Goal: Task Accomplishment & Management: Complete application form

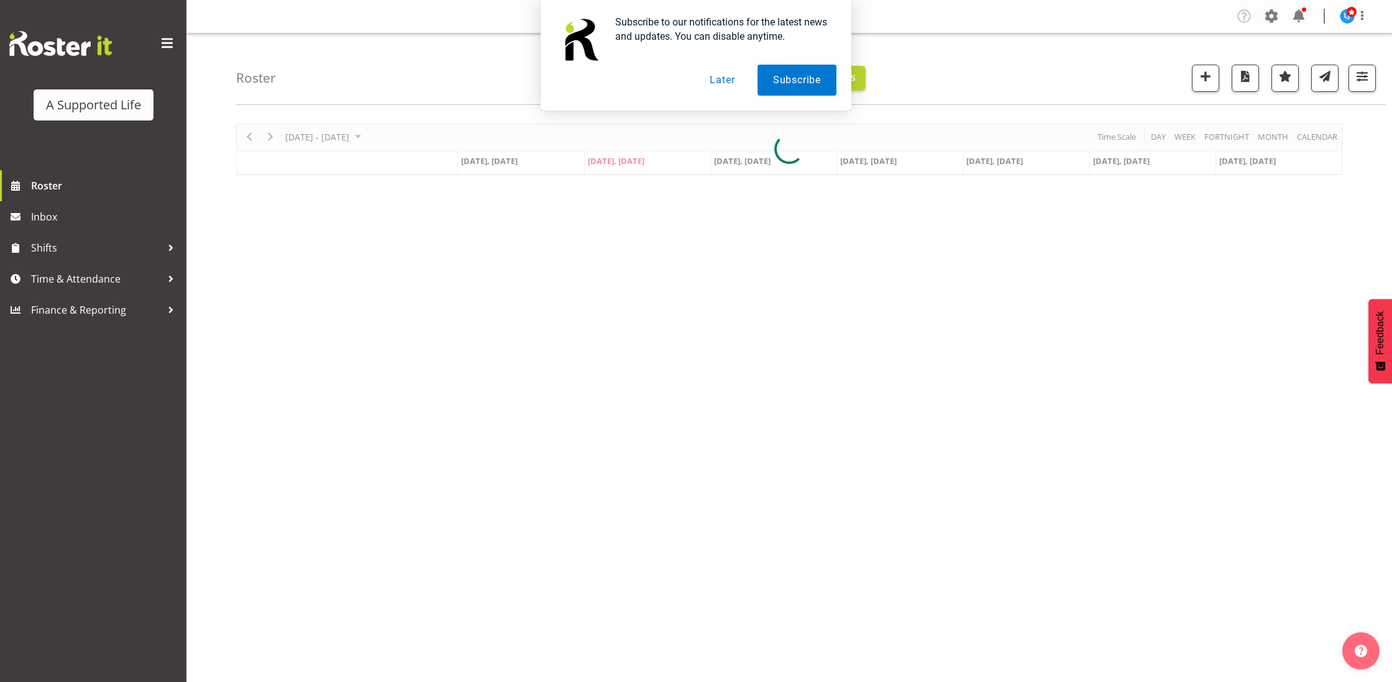
drag, startPoint x: 725, startPoint y: 81, endPoint x: 733, endPoint y: 147, distance: 66.4
click at [725, 81] on button "Later" at bounding box center [722, 80] width 56 height 31
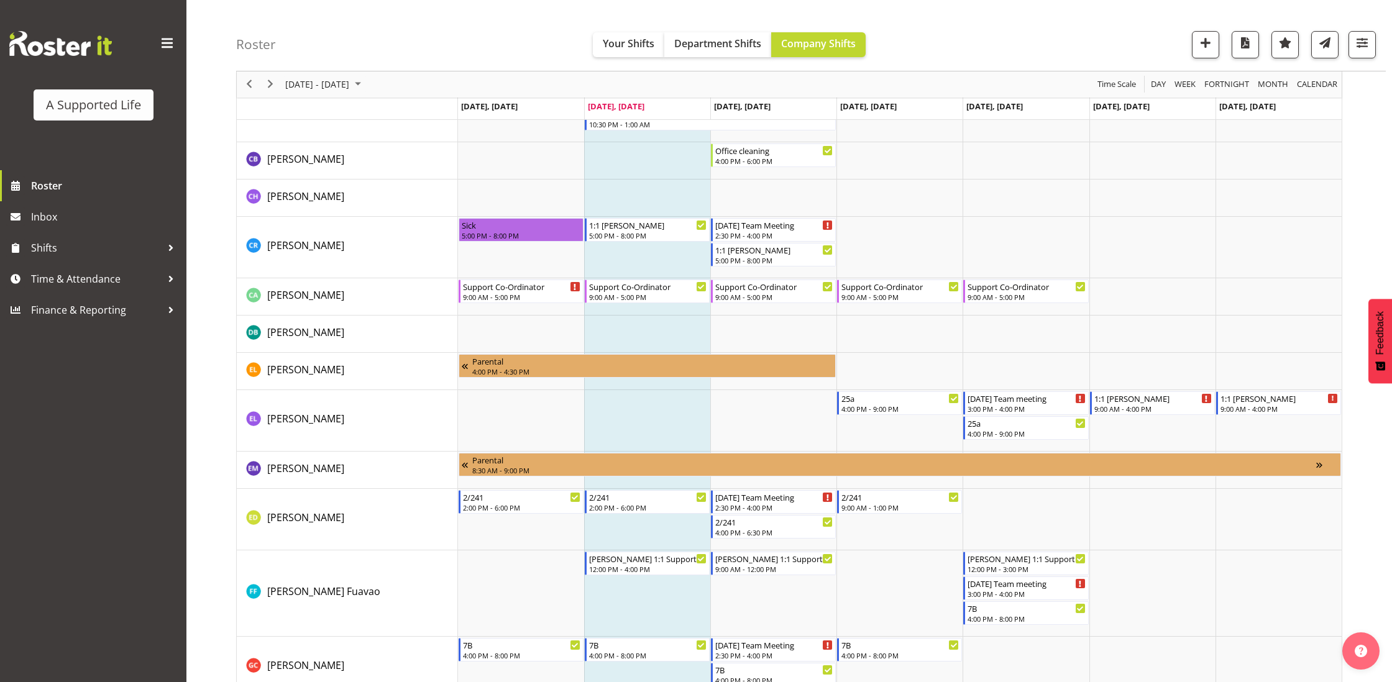
scroll to position [2004, 0]
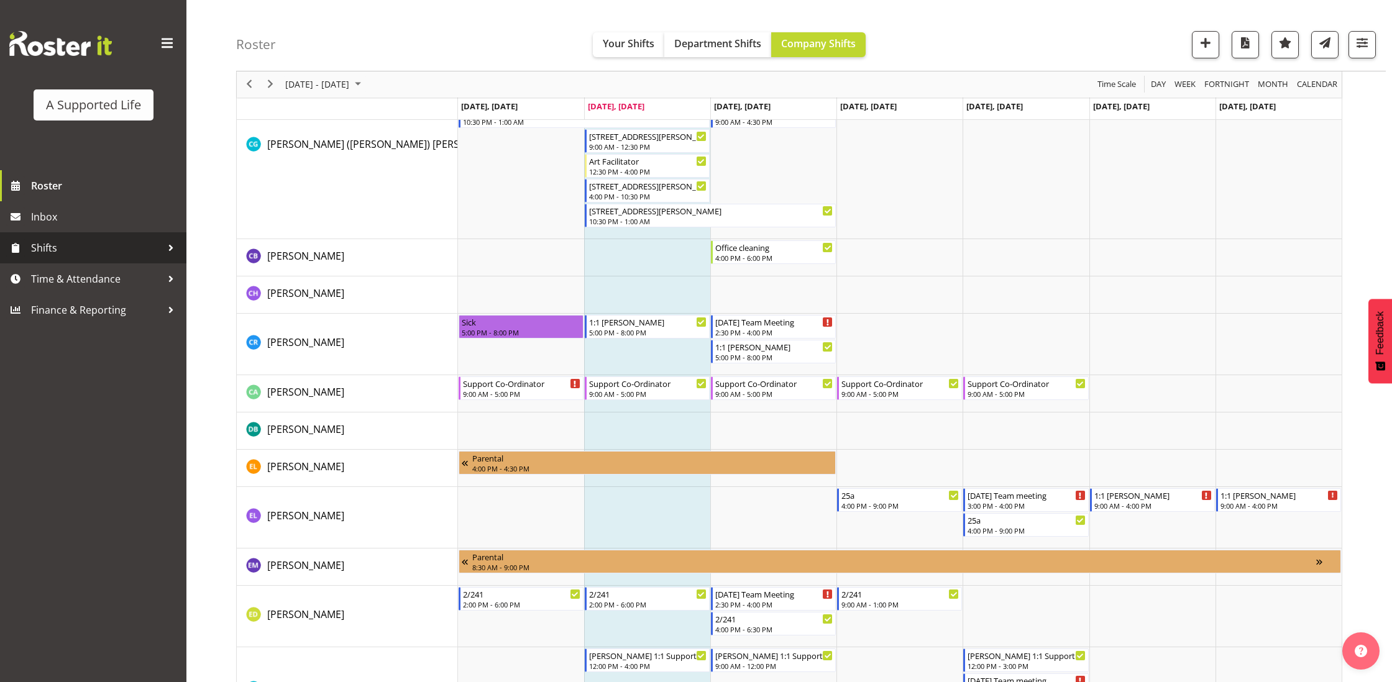
click at [123, 248] on span "Shifts" at bounding box center [96, 248] width 131 height 19
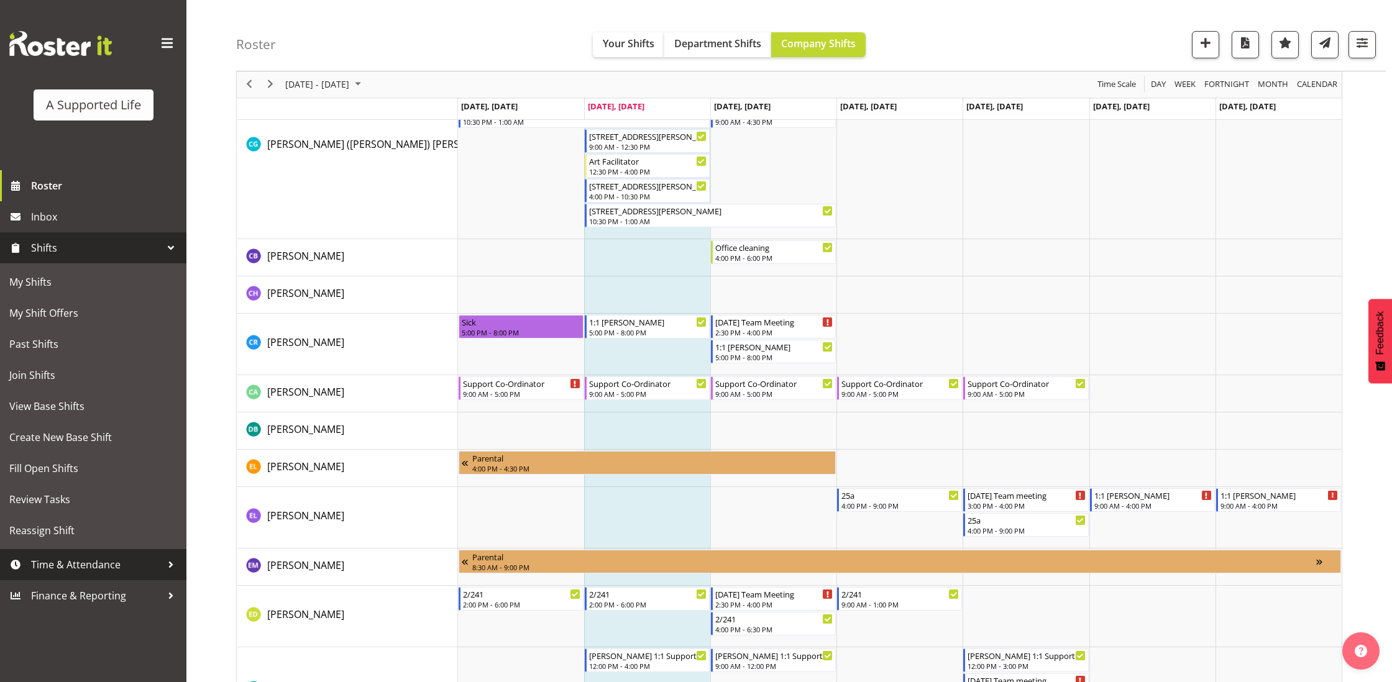
click at [125, 564] on span "Time & Attendance" at bounding box center [96, 565] width 131 height 19
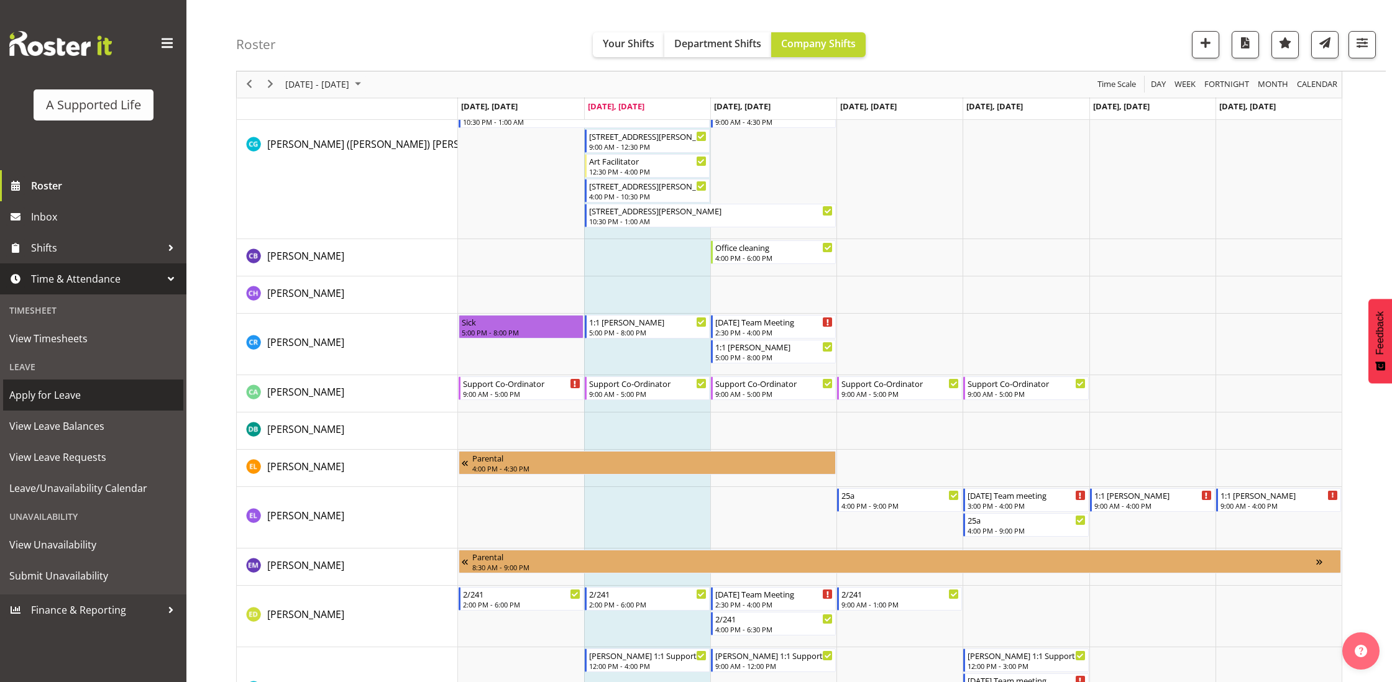
click at [82, 400] on span "Apply for Leave" at bounding box center [93, 395] width 168 height 19
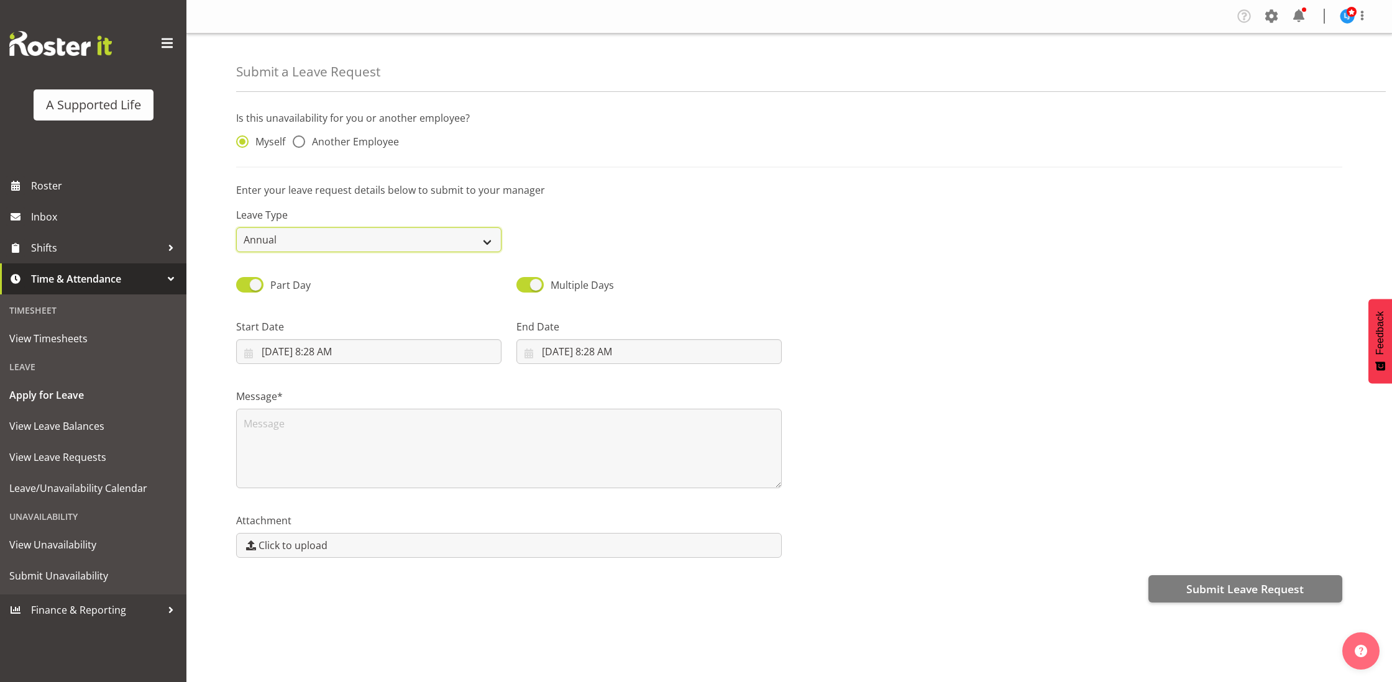
select select "Sick"
click at [300, 135] on span at bounding box center [299, 141] width 12 height 12
click at [300, 138] on input "Another Employee" at bounding box center [297, 142] width 8 height 8
radio input "true"
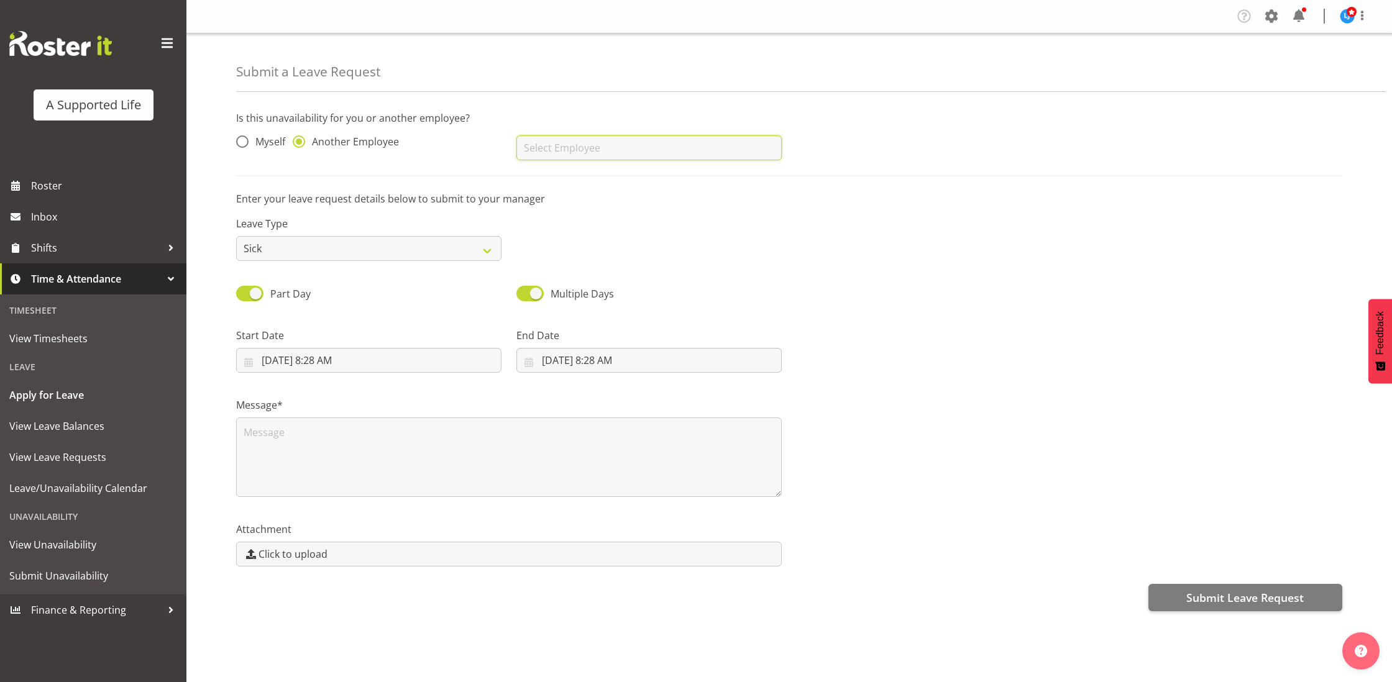
click at [557, 146] on input "text" at bounding box center [648, 147] width 265 height 25
click at [598, 219] on span "[PERSON_NAME]" at bounding box center [564, 224] width 77 height 14
type input "[PERSON_NAME]"
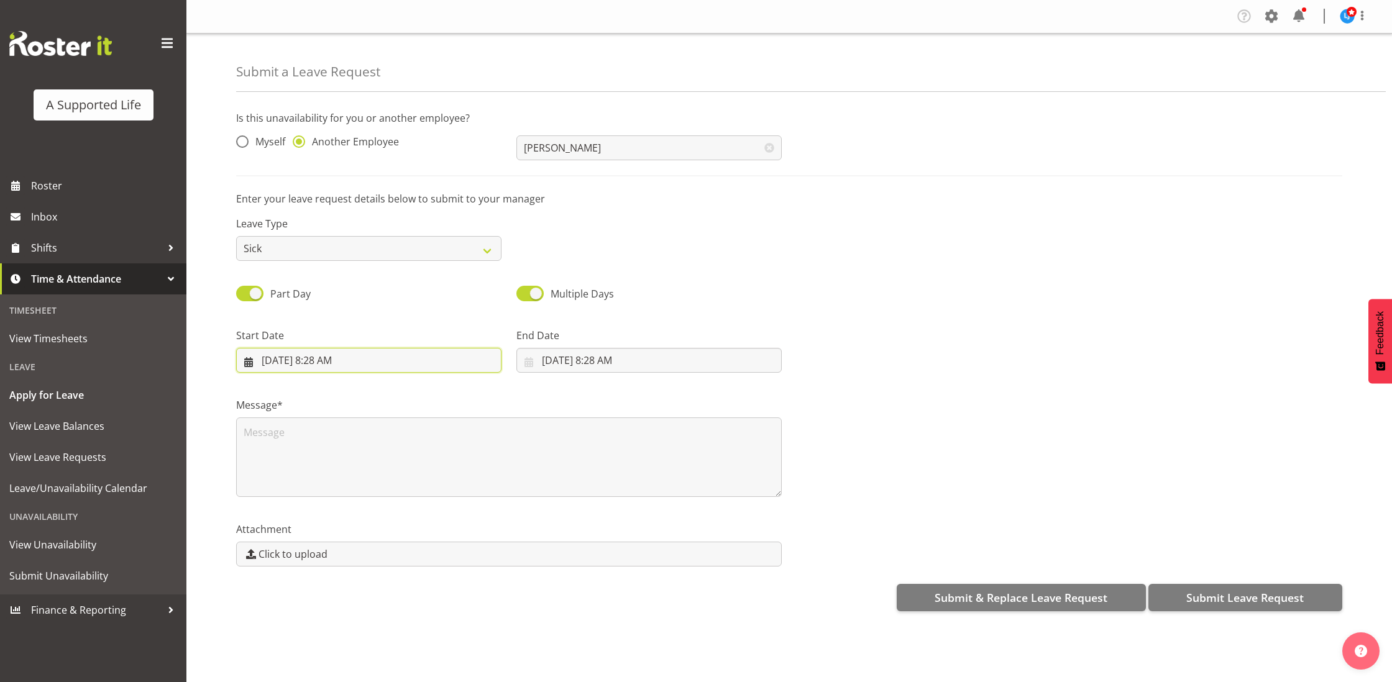
click at [411, 357] on input "30/09/2025, 8:28 AM" at bounding box center [368, 360] width 265 height 25
click at [370, 359] on input "30/09/2025, 8:28 AM" at bounding box center [368, 360] width 265 height 25
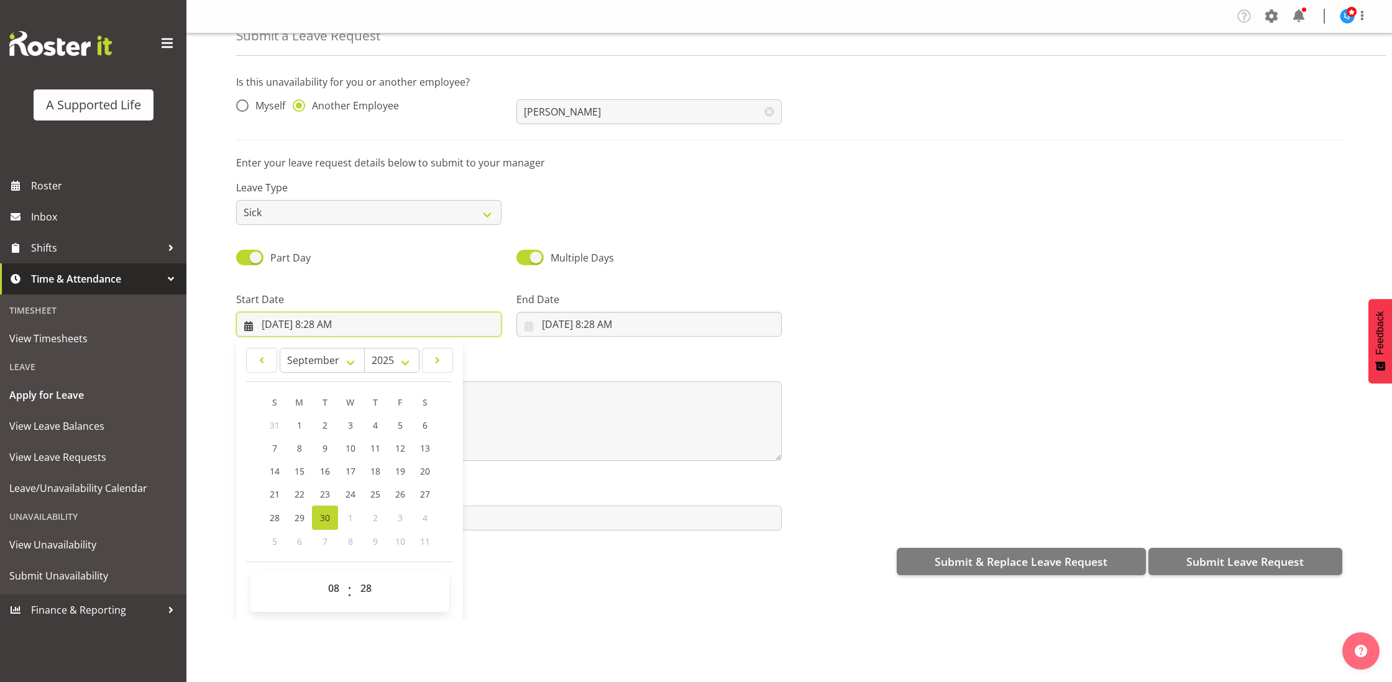
scroll to position [36, 0]
select select "14"
type input "30/09/2025, 2:28 PM"
select select "30"
type input "30/09/2025, 2:30 PM"
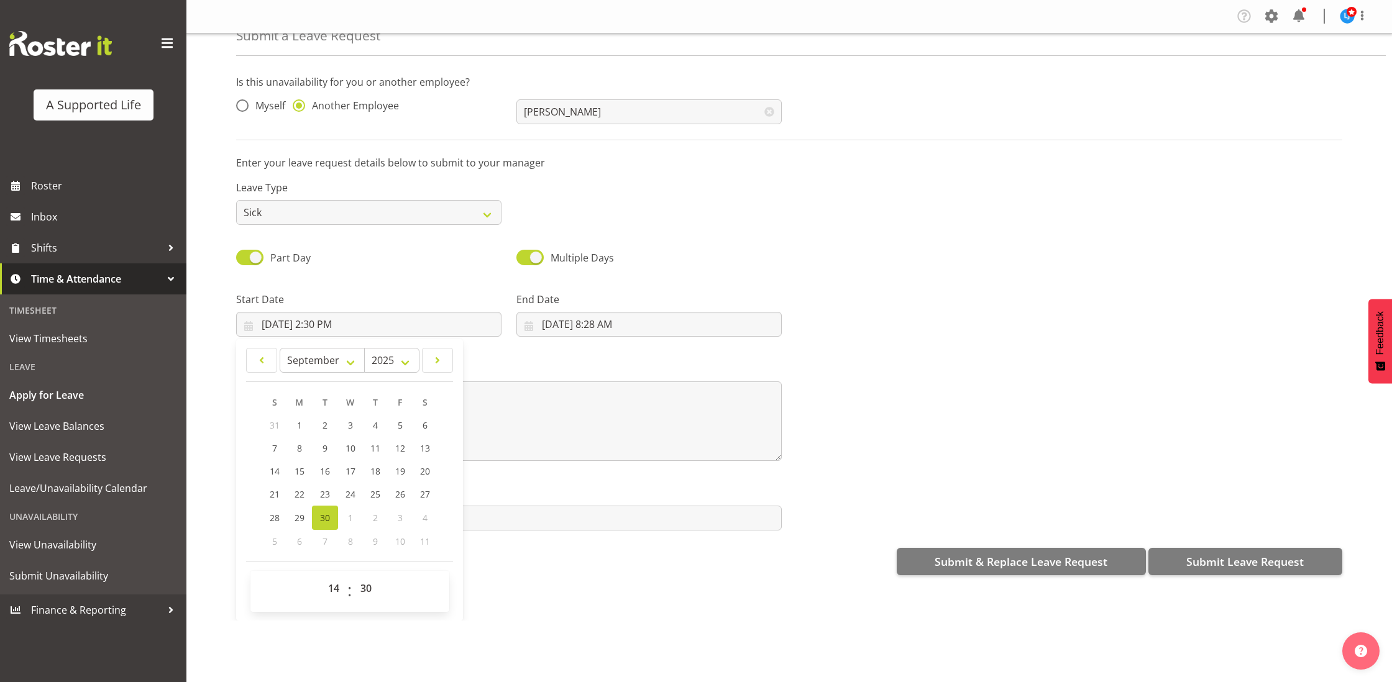
click at [542, 584] on div "Submit a Leave Request Is this unavailability for you or another employee? Myse…" at bounding box center [789, 327] width 1206 height 587
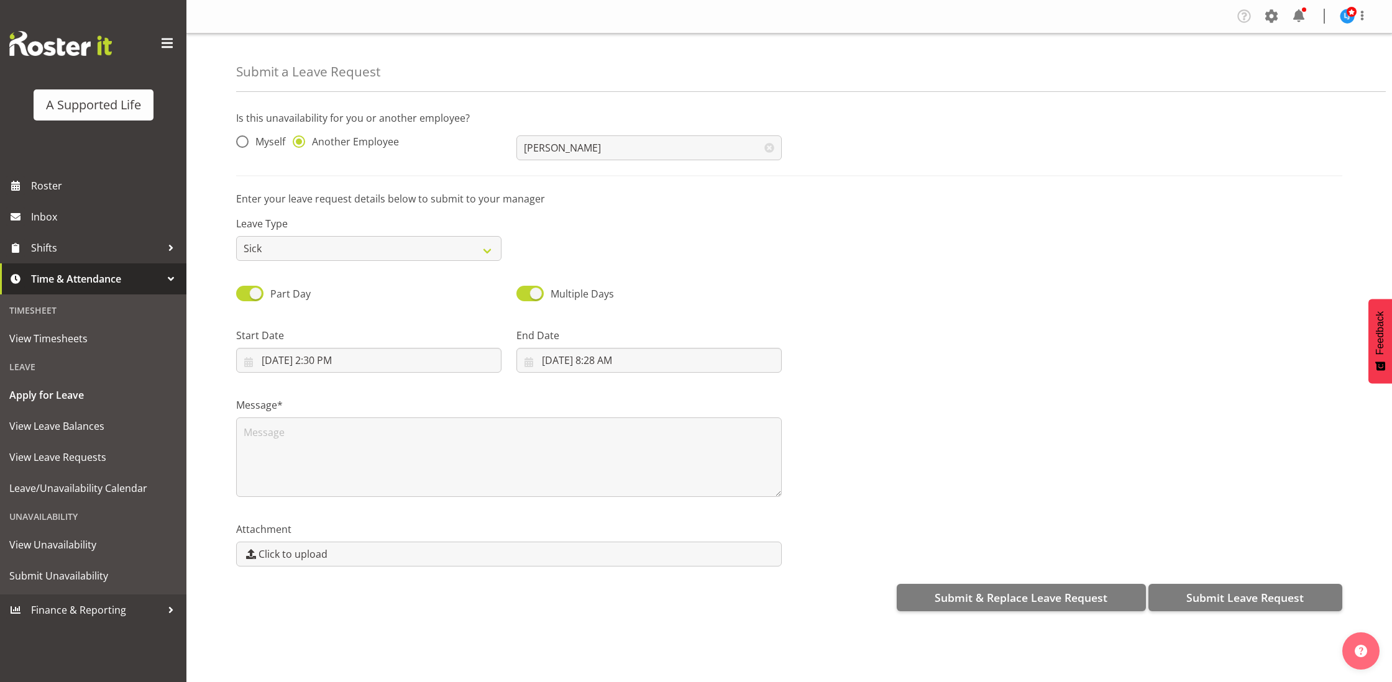
scroll to position [0, 0]
click at [638, 351] on input "30/09/2025, 8:28 AM" at bounding box center [648, 360] width 265 height 25
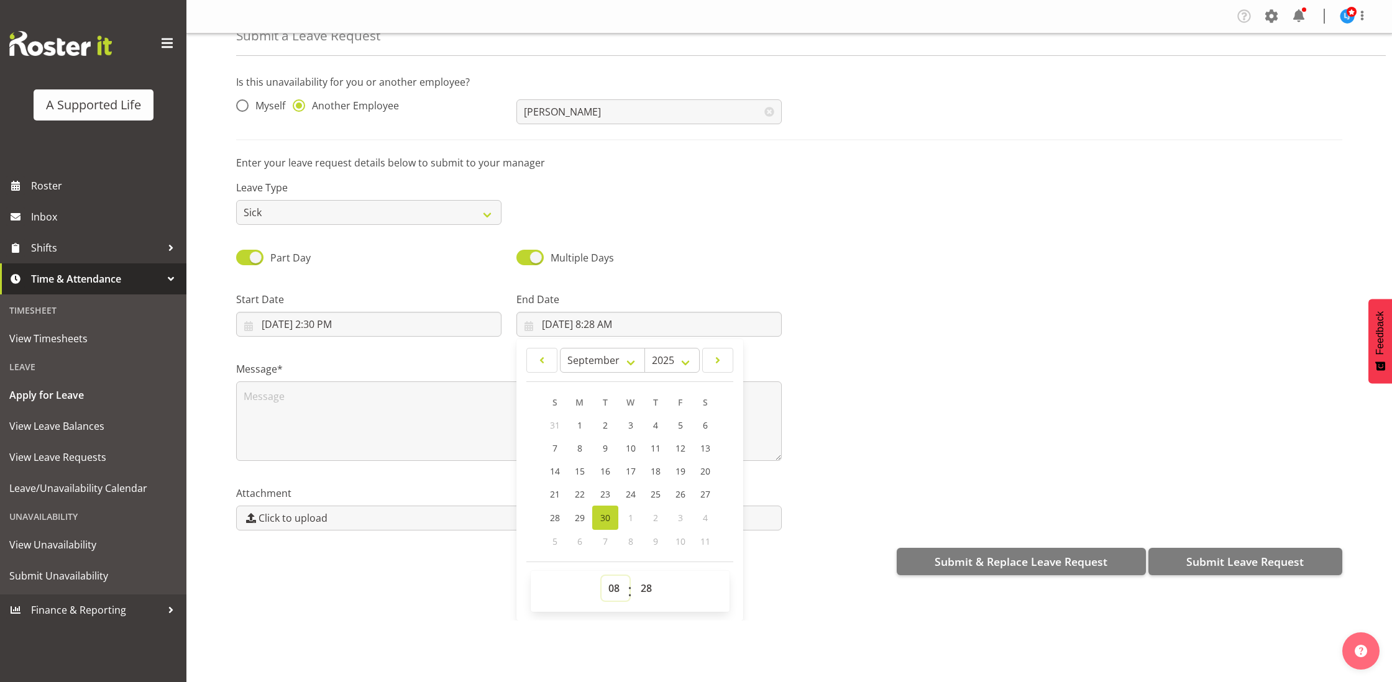
select select "20"
type input "30/09/2025, 8:28 PM"
select select "0"
type input "30/09/2025, 8:00 PM"
click at [876, 358] on div "Message*" at bounding box center [789, 406] width 1121 height 124
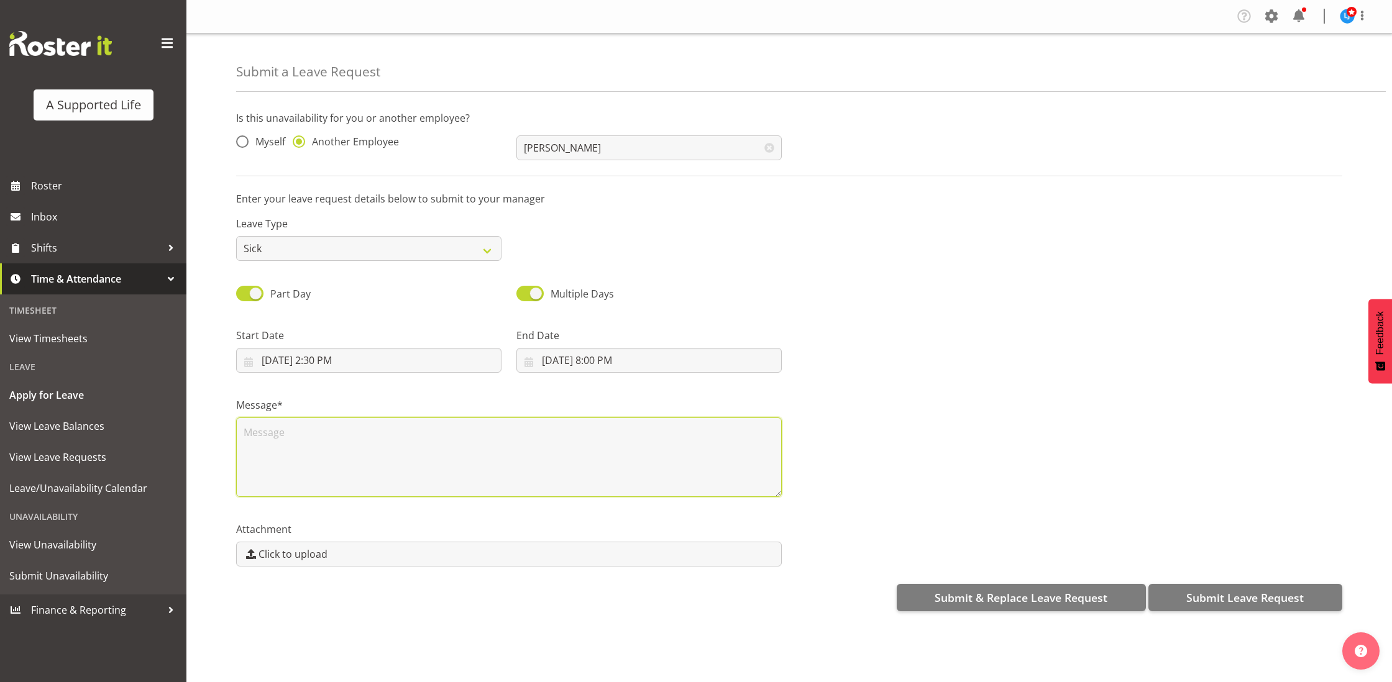
click at [582, 423] on textarea at bounding box center [509, 458] width 546 height 80
type textarea "Sick"
drag, startPoint x: 1184, startPoint y: 602, endPoint x: 1180, endPoint y: 583, distance: 19.1
click at [1184, 602] on button "Submit Leave Request" at bounding box center [1245, 597] width 194 height 27
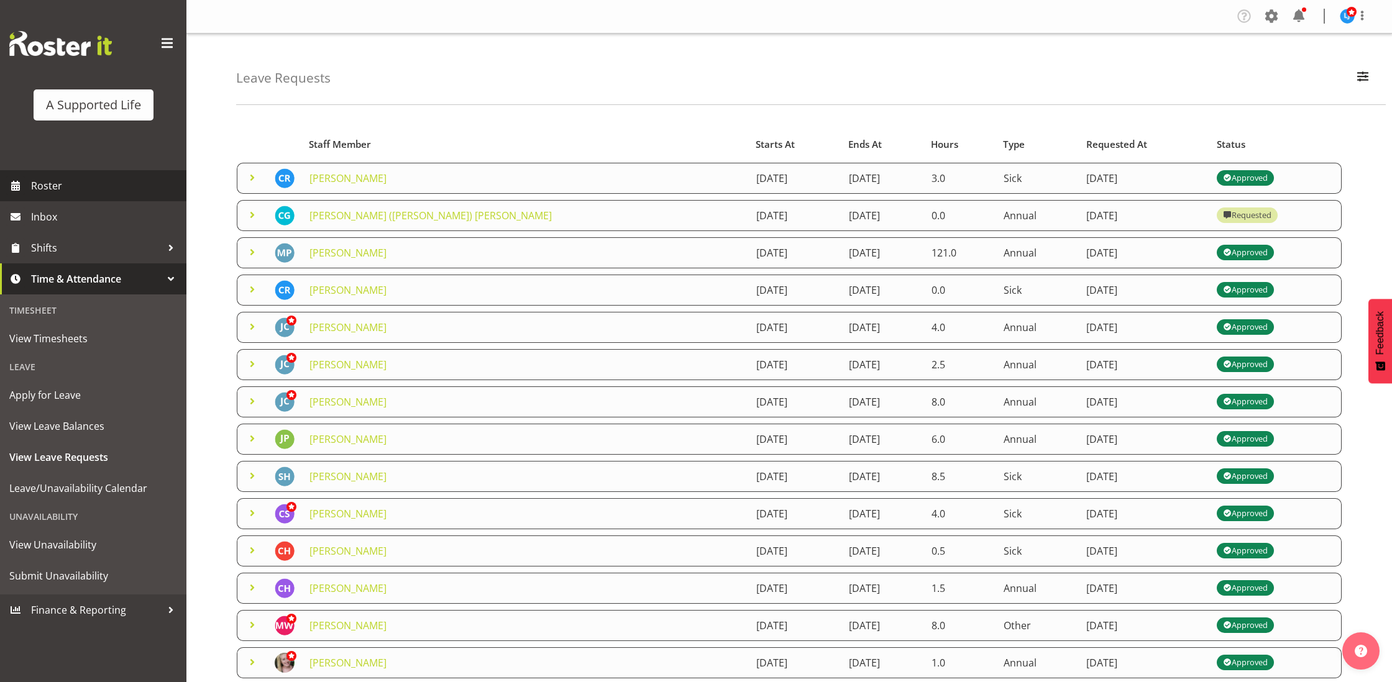
click at [60, 188] on span "Roster" at bounding box center [105, 185] width 149 height 19
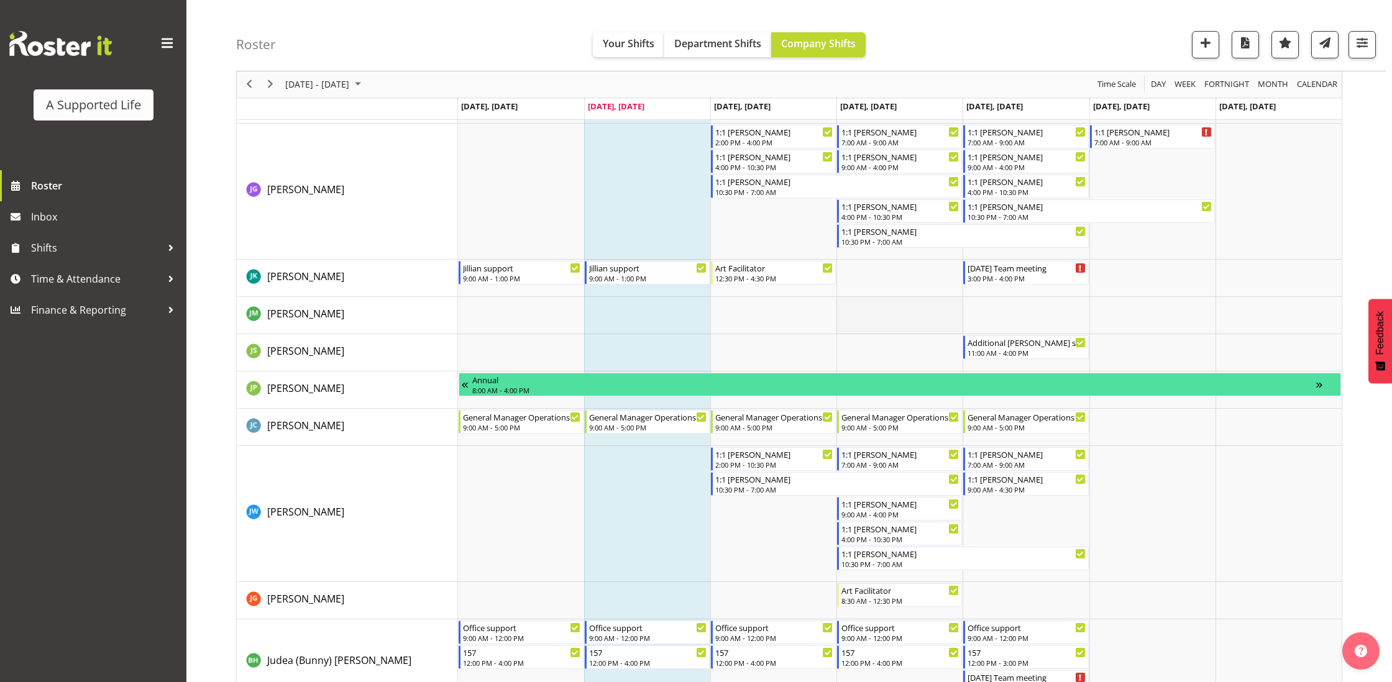
scroll to position [3258, 0]
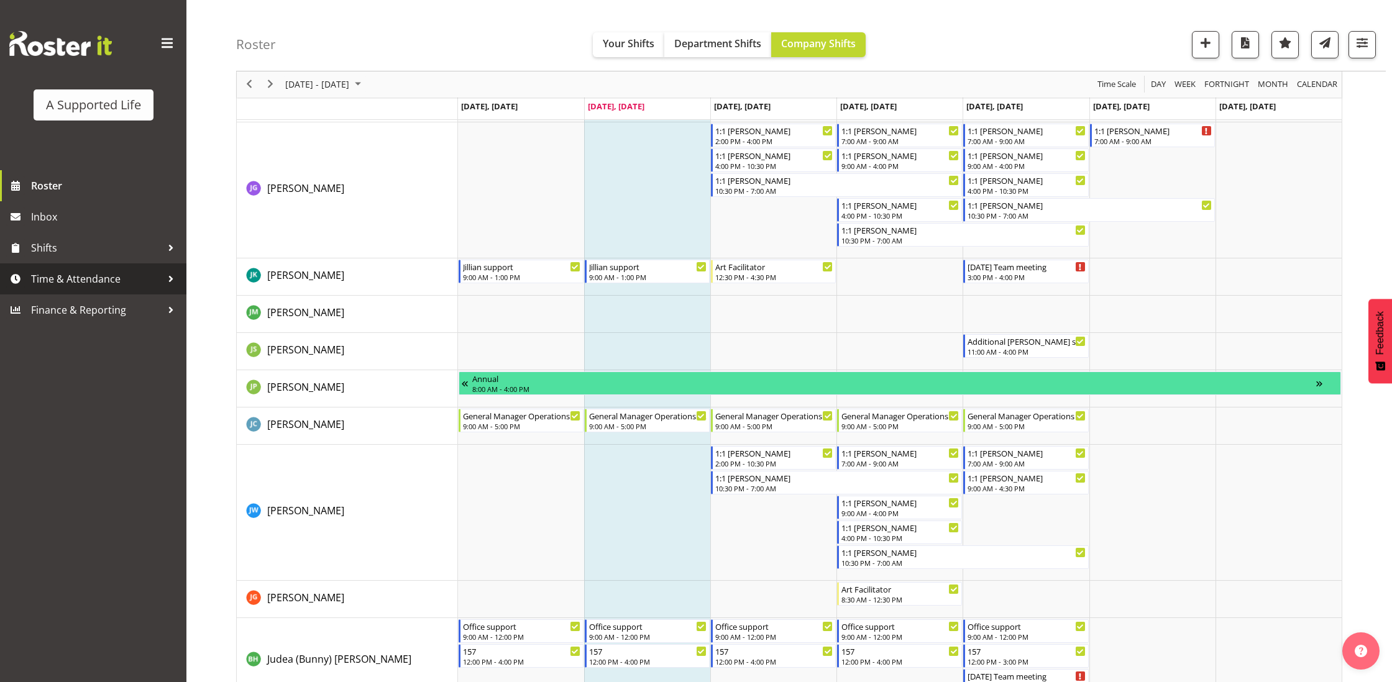
click at [105, 280] on span "Time & Attendance" at bounding box center [96, 279] width 131 height 19
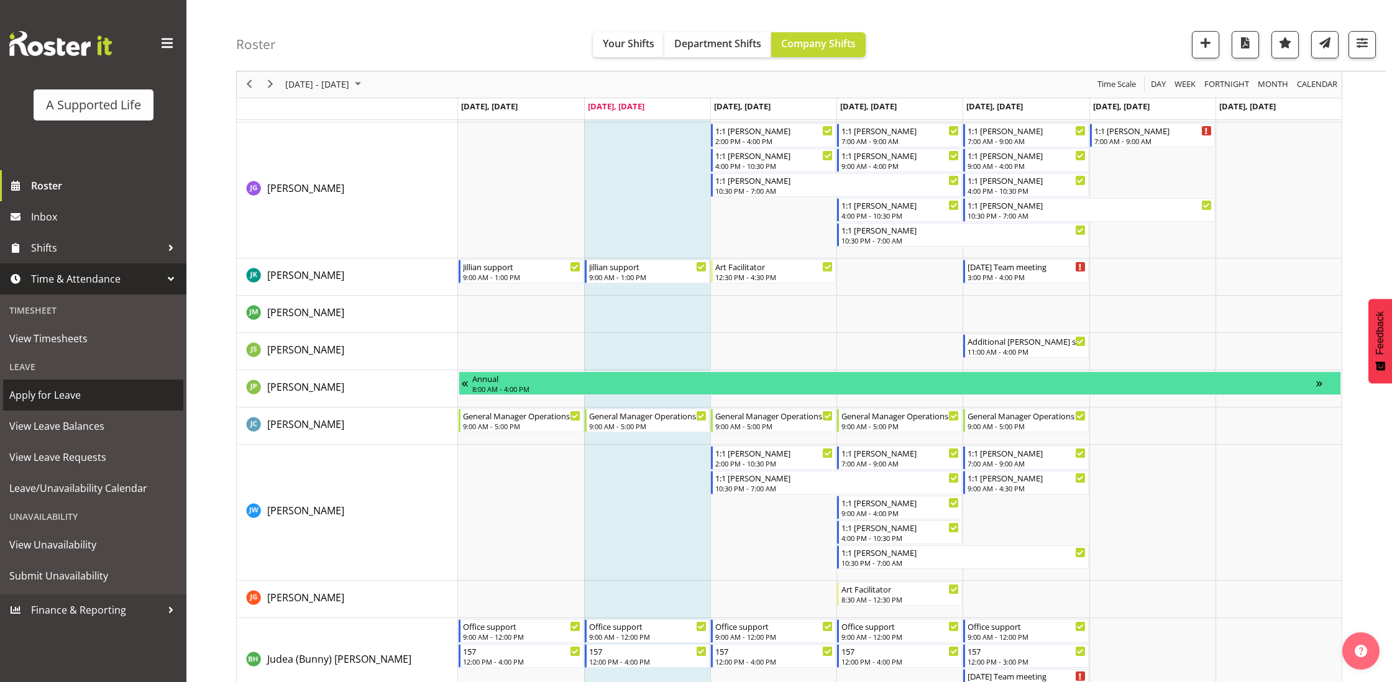
click at [115, 397] on span "Apply for Leave" at bounding box center [93, 395] width 168 height 19
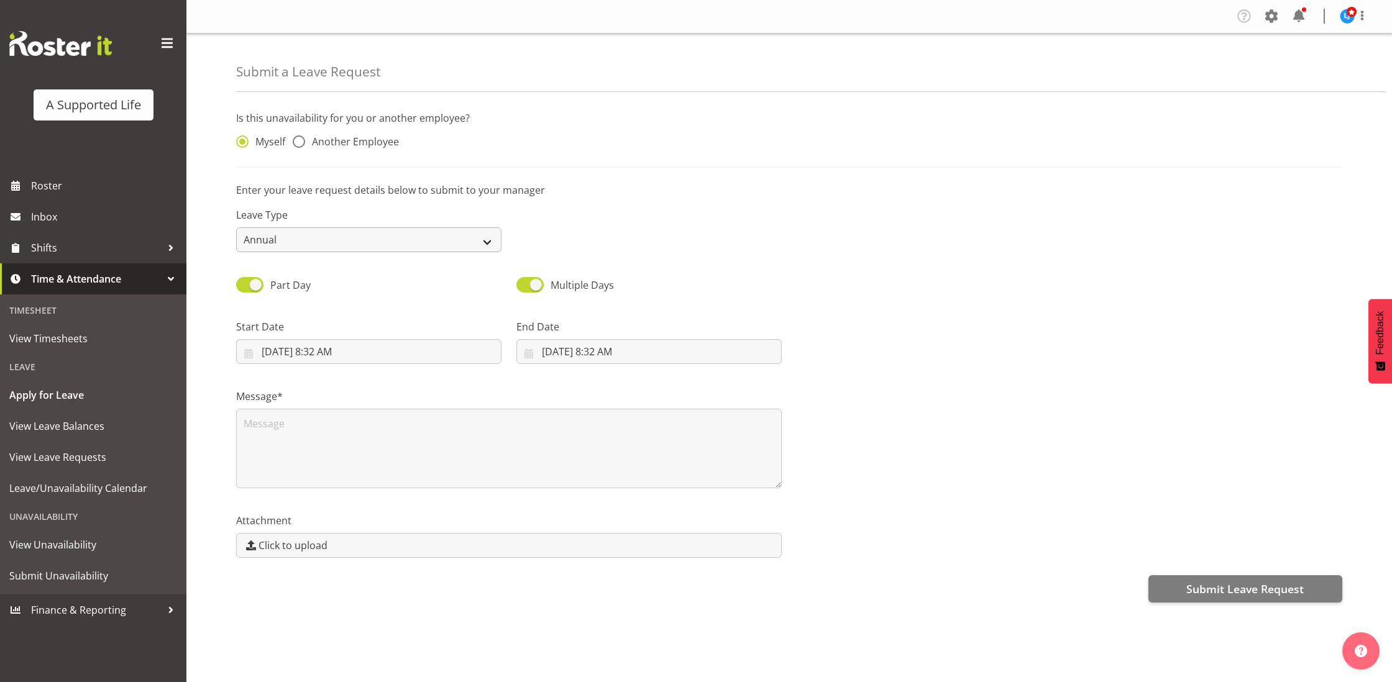
drag, startPoint x: 308, startPoint y: 141, endPoint x: 359, endPoint y: 250, distance: 120.4
click at [309, 142] on span "Another Employee" at bounding box center [352, 141] width 94 height 12
click at [301, 142] on input "Another Employee" at bounding box center [297, 142] width 8 height 8
radio input "true"
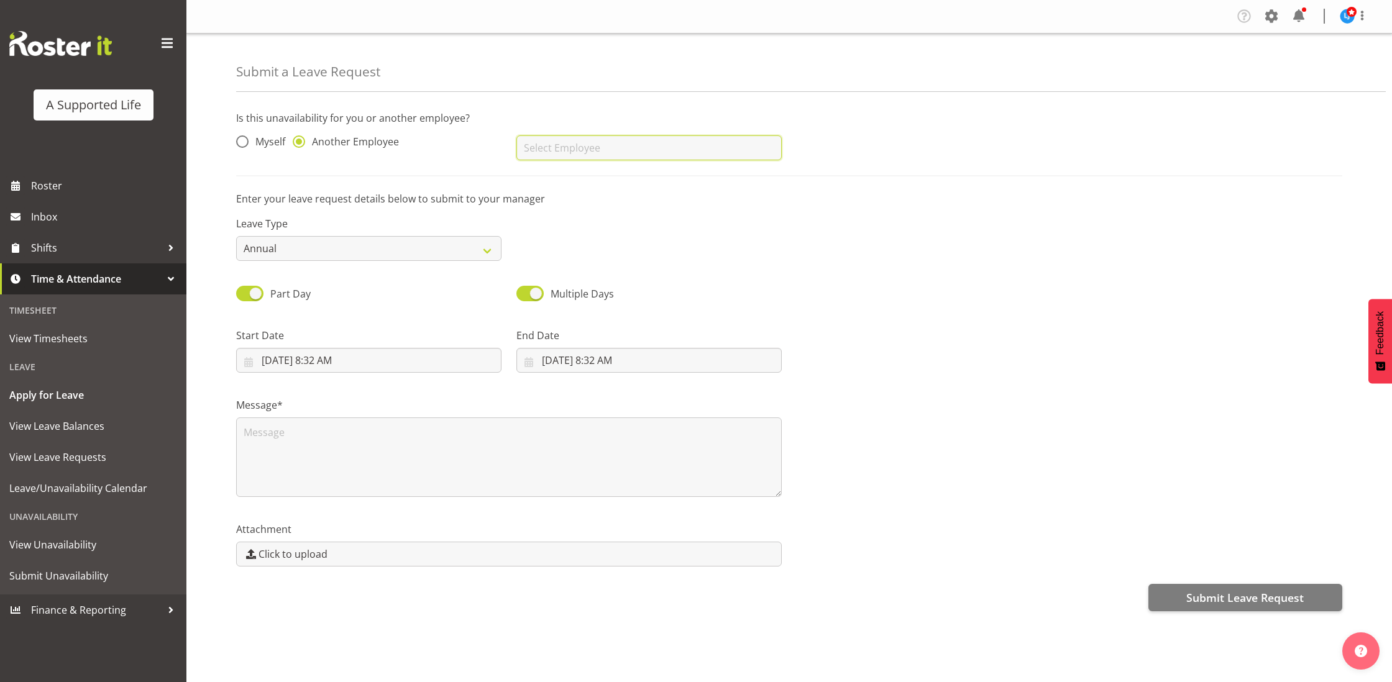
click at [586, 147] on input "text" at bounding box center [648, 147] width 265 height 25
drag, startPoint x: 582, startPoint y: 181, endPoint x: 543, endPoint y: 242, distance: 72.4
click at [582, 181] on span "[PERSON_NAME]" at bounding box center [564, 179] width 77 height 14
type input "[PERSON_NAME]"
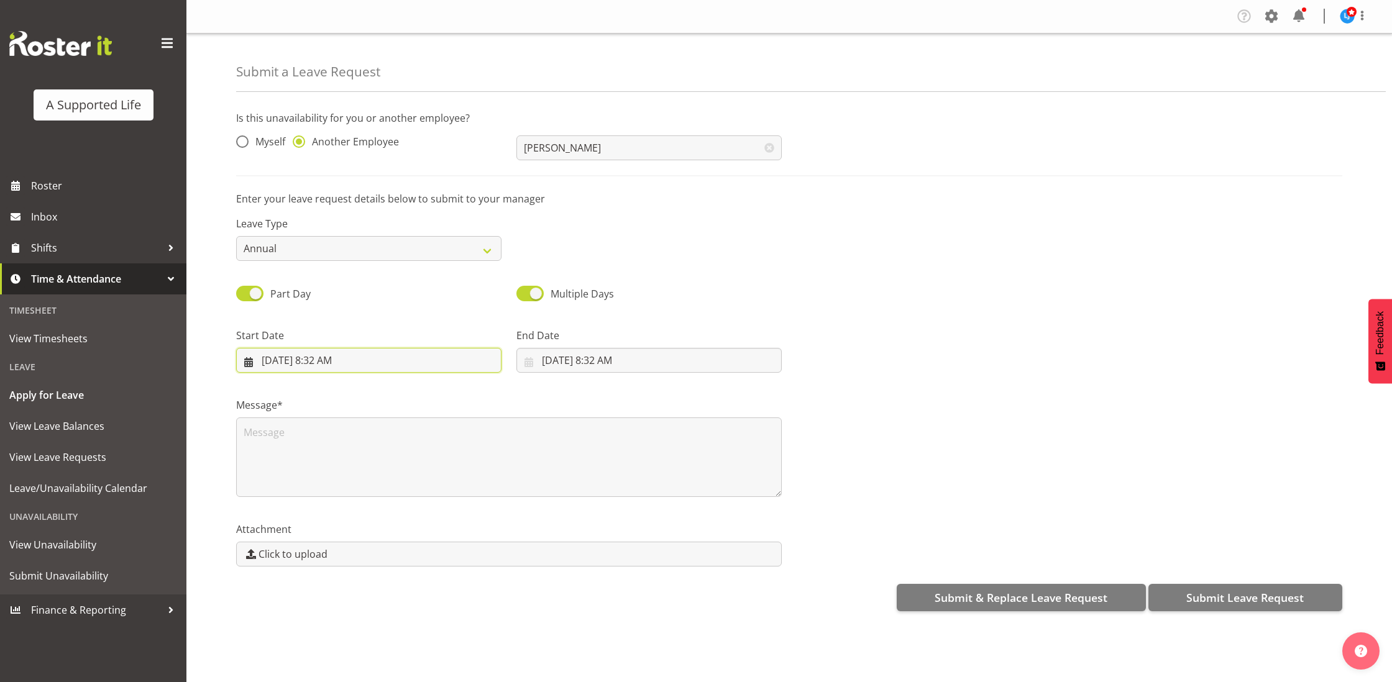
click at [393, 352] on input "[DATE] 8:32 AM" at bounding box center [368, 360] width 265 height 25
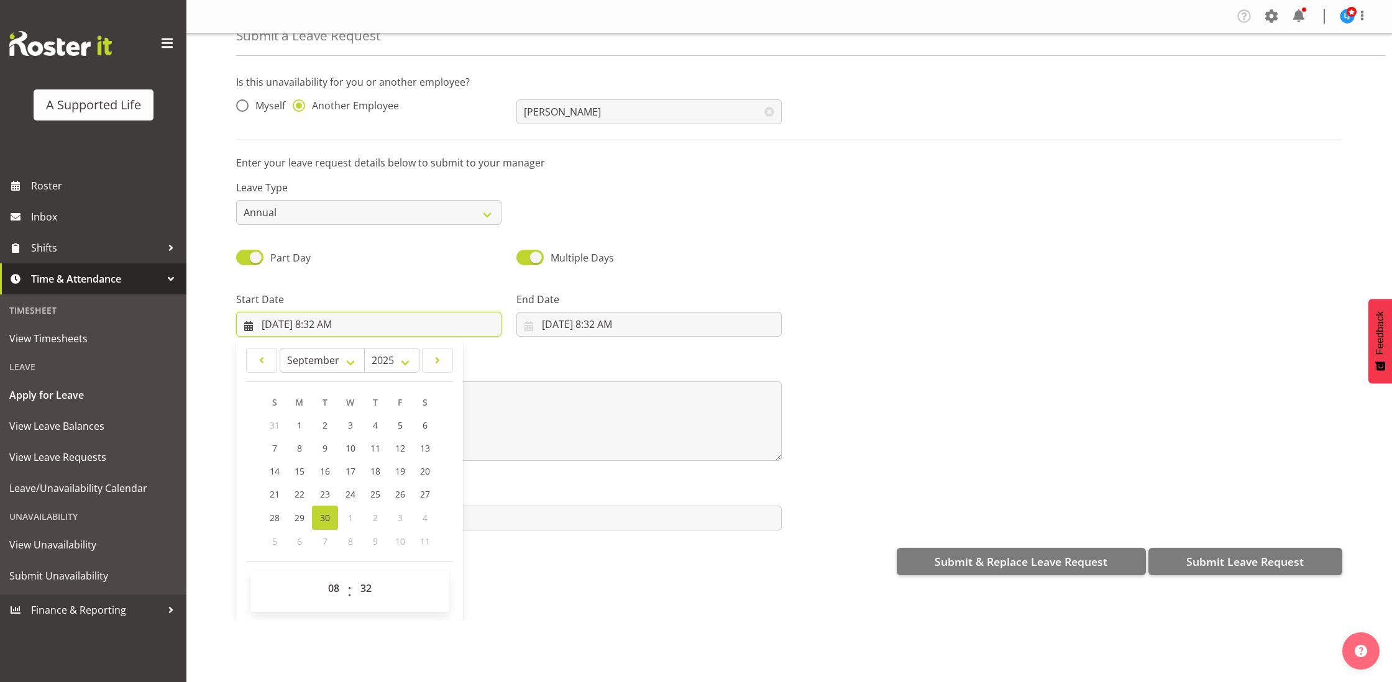
scroll to position [36, 0]
drag, startPoint x: 347, startPoint y: 521, endPoint x: 399, endPoint y: 453, distance: 85.1
click at [349, 521] on span "1" at bounding box center [350, 518] width 5 height 12
click at [436, 364] on span at bounding box center [437, 360] width 15 height 15
select select "9"
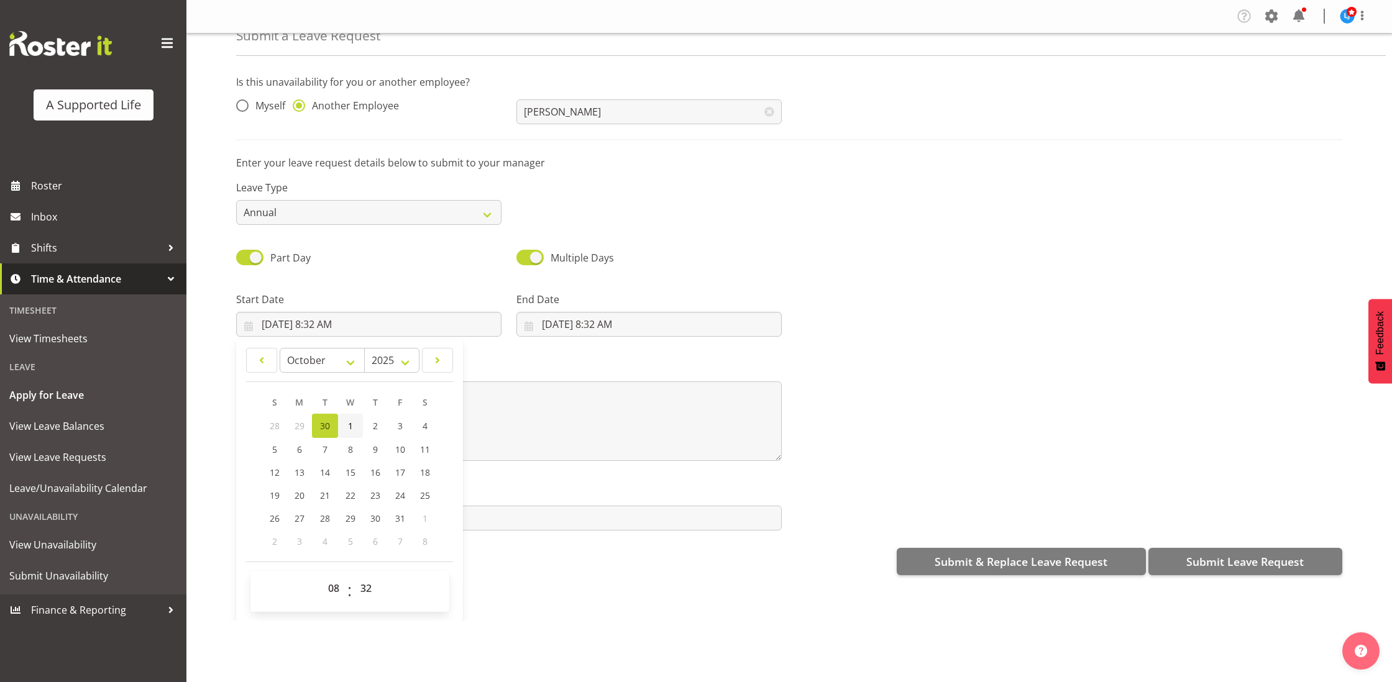
click at [347, 420] on link "1" at bounding box center [350, 426] width 25 height 24
type input "[DATE] 8:32 AM"
select select "14"
type input "[DATE] 2:32 PM"
select select "0"
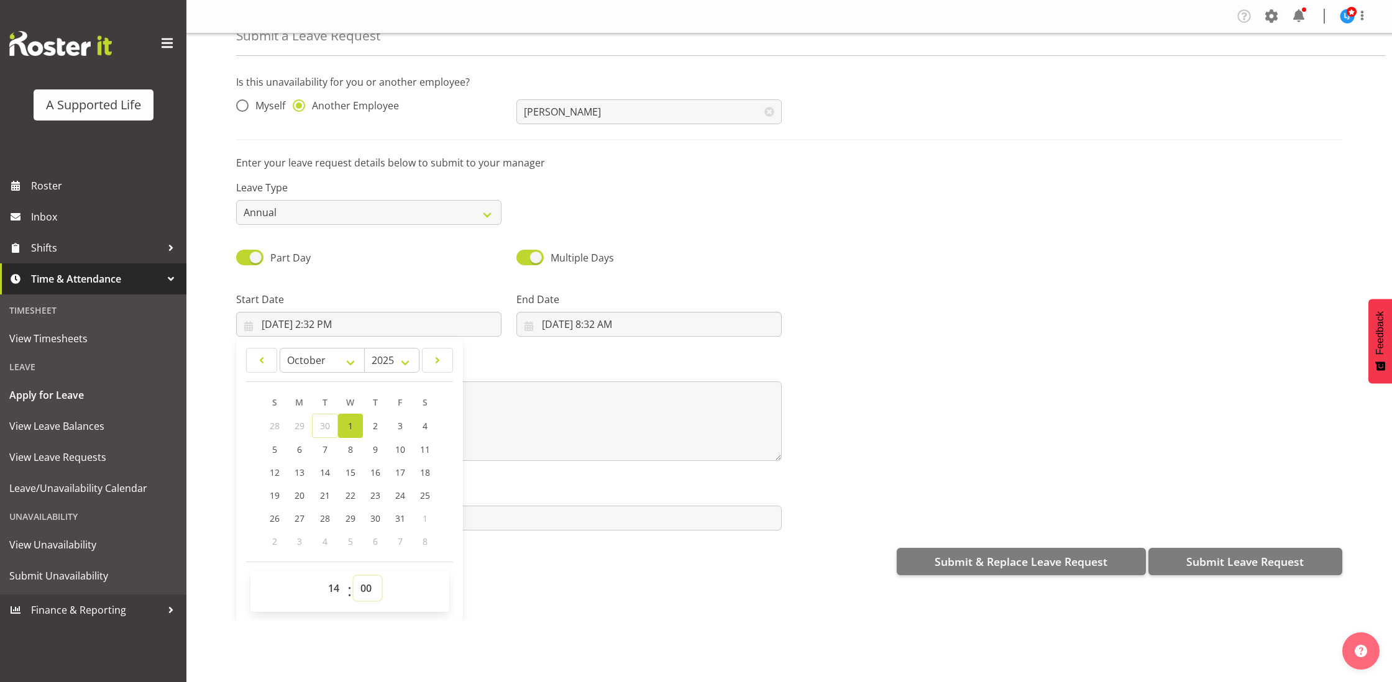
type input "[DATE] 2:00 PM"
click at [626, 328] on input "[DATE] 8:32 AM" at bounding box center [648, 324] width 265 height 25
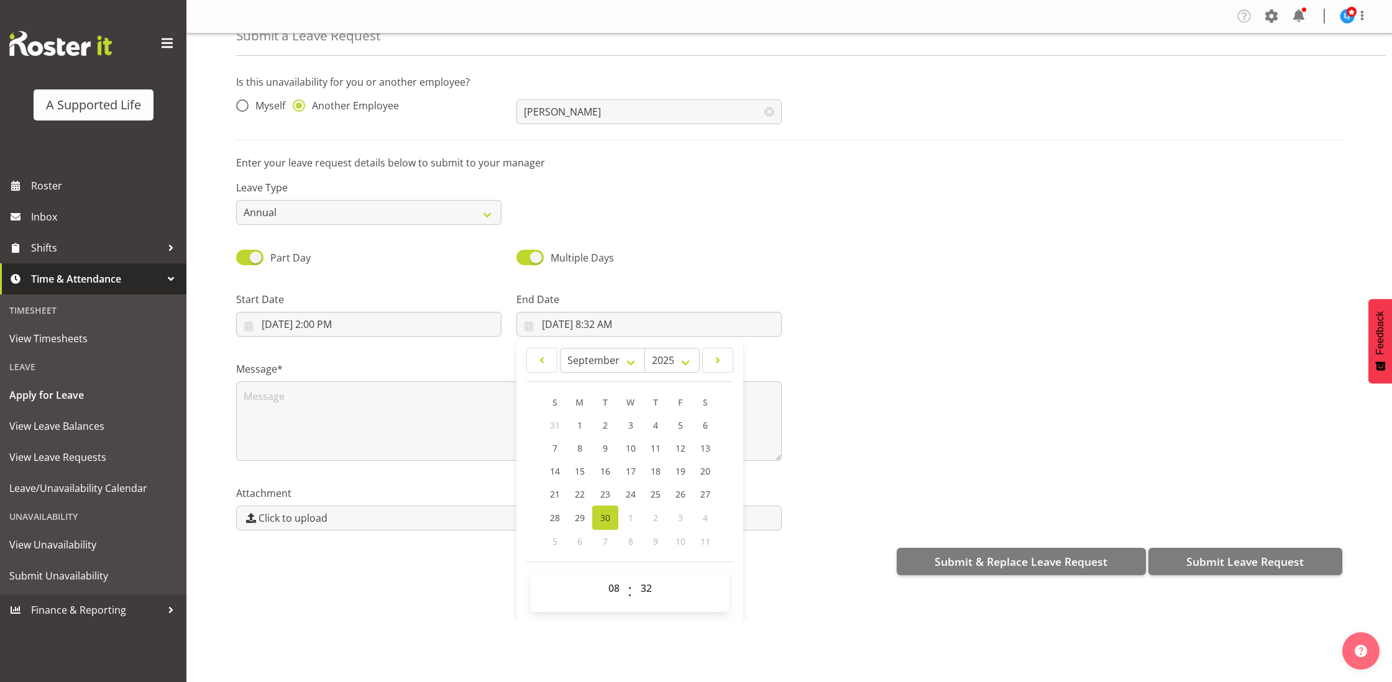
drag, startPoint x: 715, startPoint y: 361, endPoint x: 719, endPoint y: 375, distance: 14.8
click at [717, 360] on span at bounding box center [717, 360] width 15 height 15
select select "9"
click at [679, 426] on span "3" at bounding box center [680, 426] width 5 height 12
type input "[DATE] 8:32 AM"
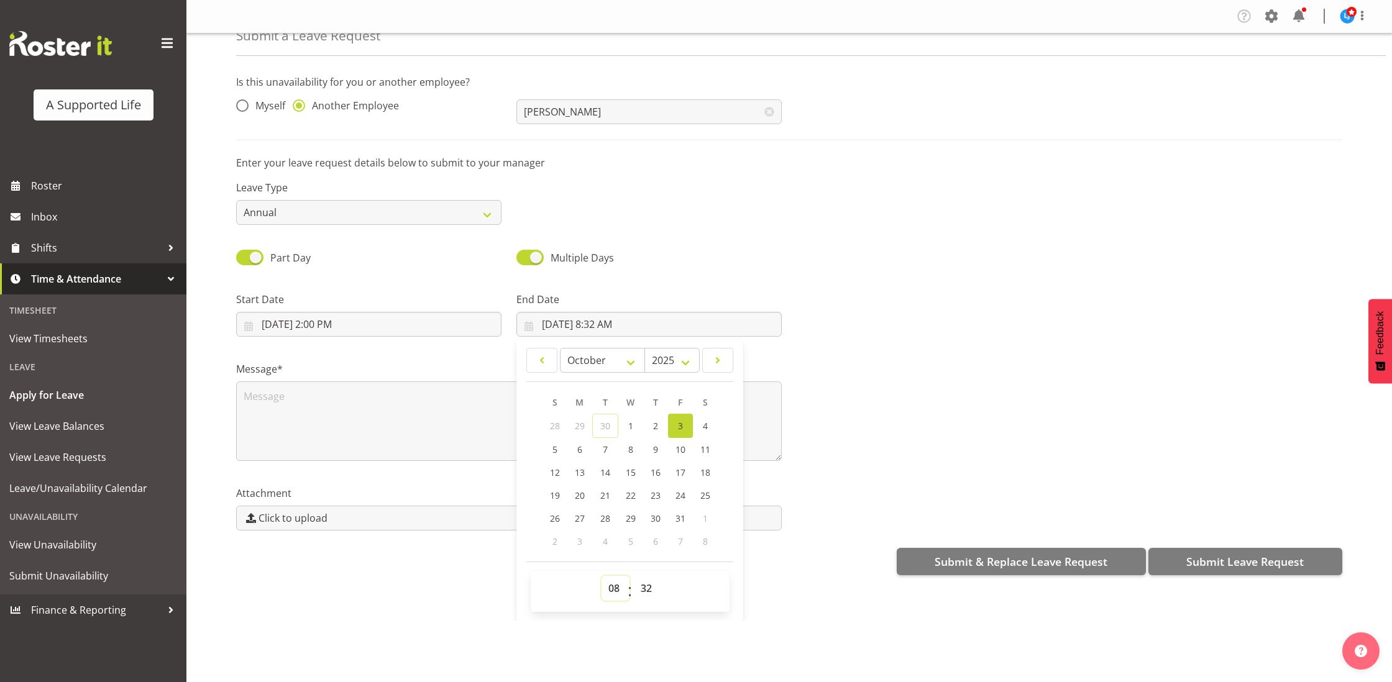
select select "16"
type input "3/10/2025, 4:32 PM"
select select "30"
type input "3/10/2025, 4:30 PM"
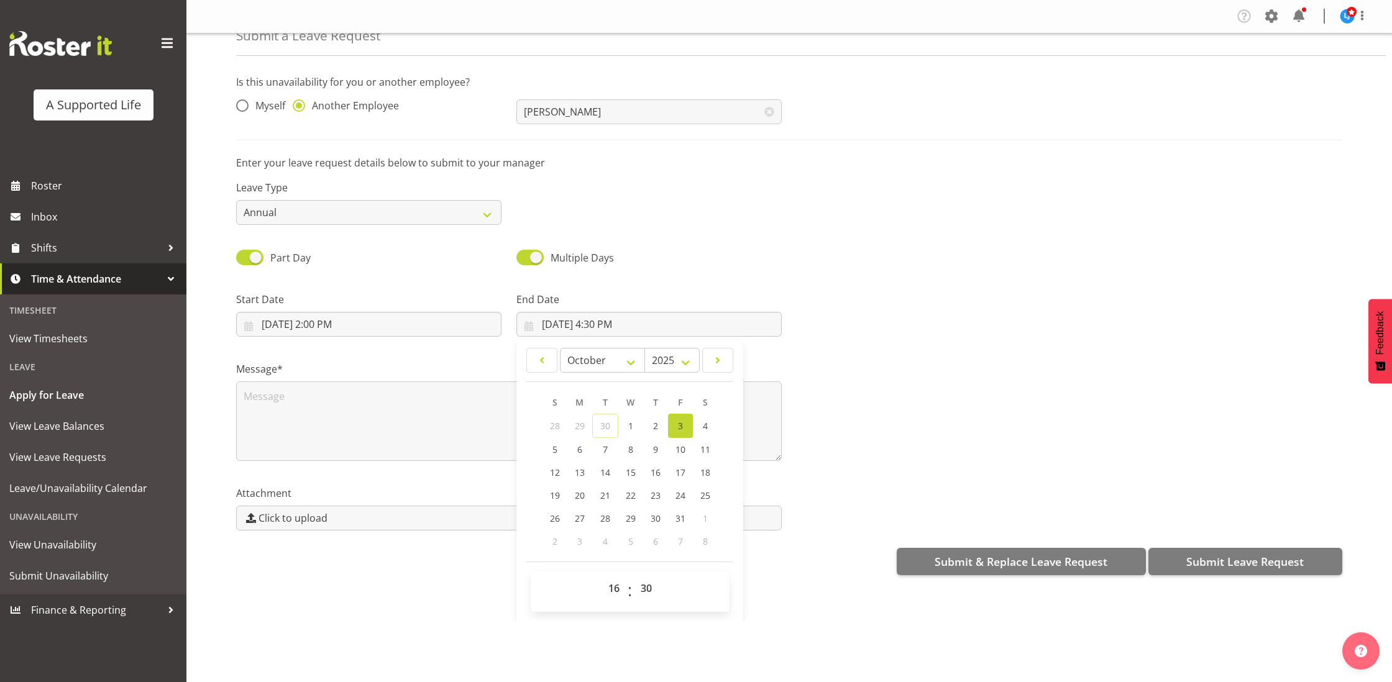
click at [850, 470] on div "Attachment Click to upload" at bounding box center [789, 504] width 1121 height 70
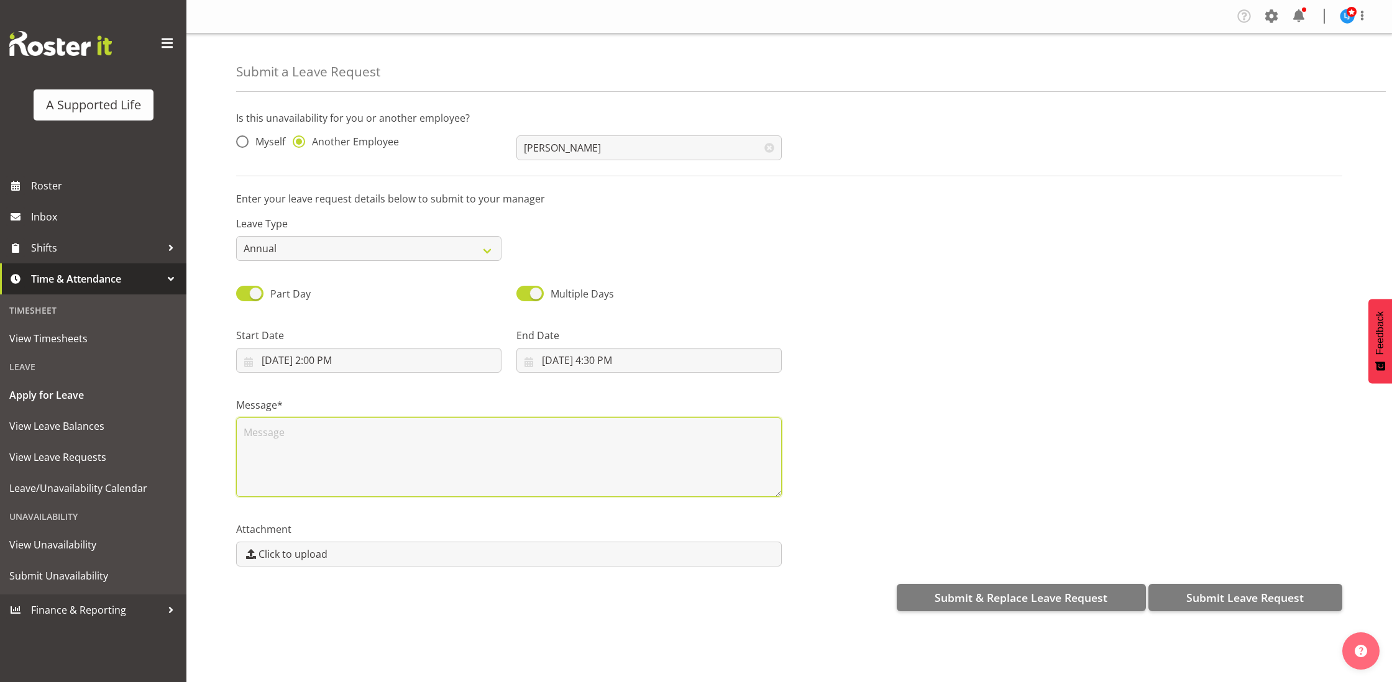
click at [400, 415] on div "Message*" at bounding box center [509, 447] width 546 height 99
drag, startPoint x: 1229, startPoint y: 600, endPoint x: 1222, endPoint y: 599, distance: 6.2
click at [1229, 600] on span "Submit Leave Request" at bounding box center [1244, 598] width 117 height 16
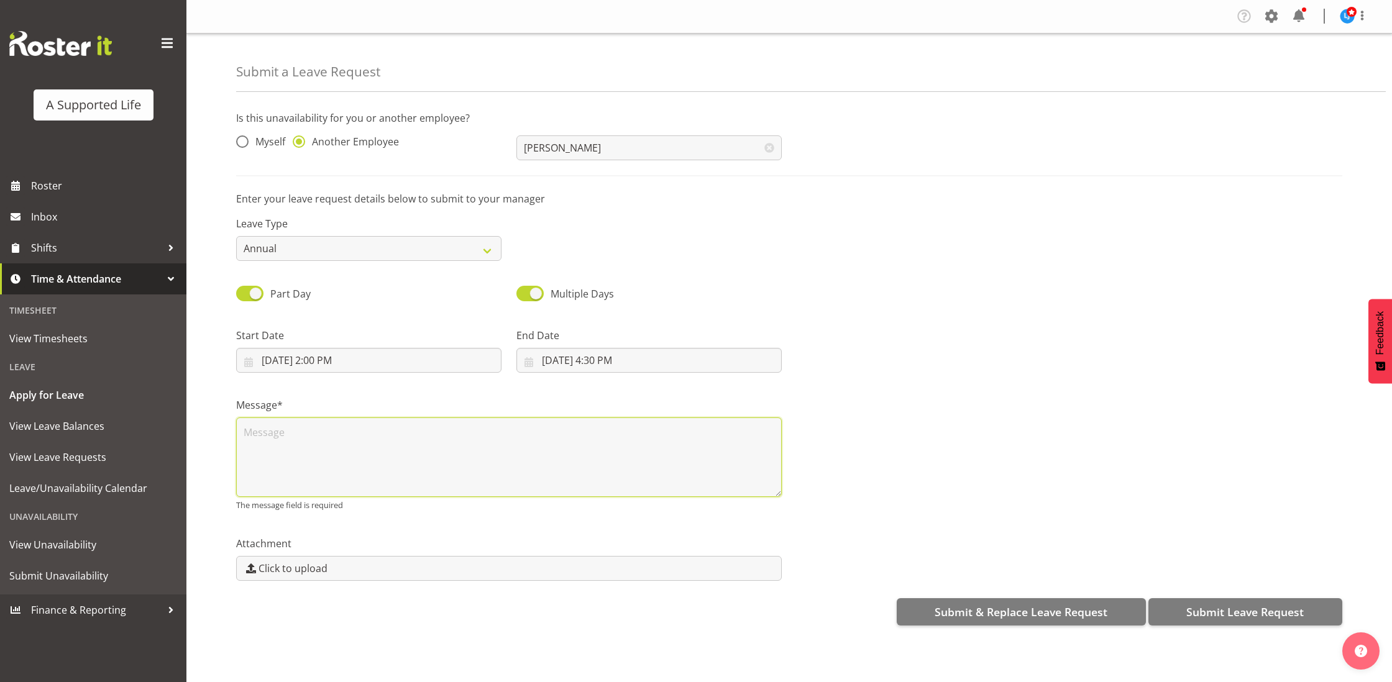
click at [627, 449] on textarea at bounding box center [509, 458] width 546 height 80
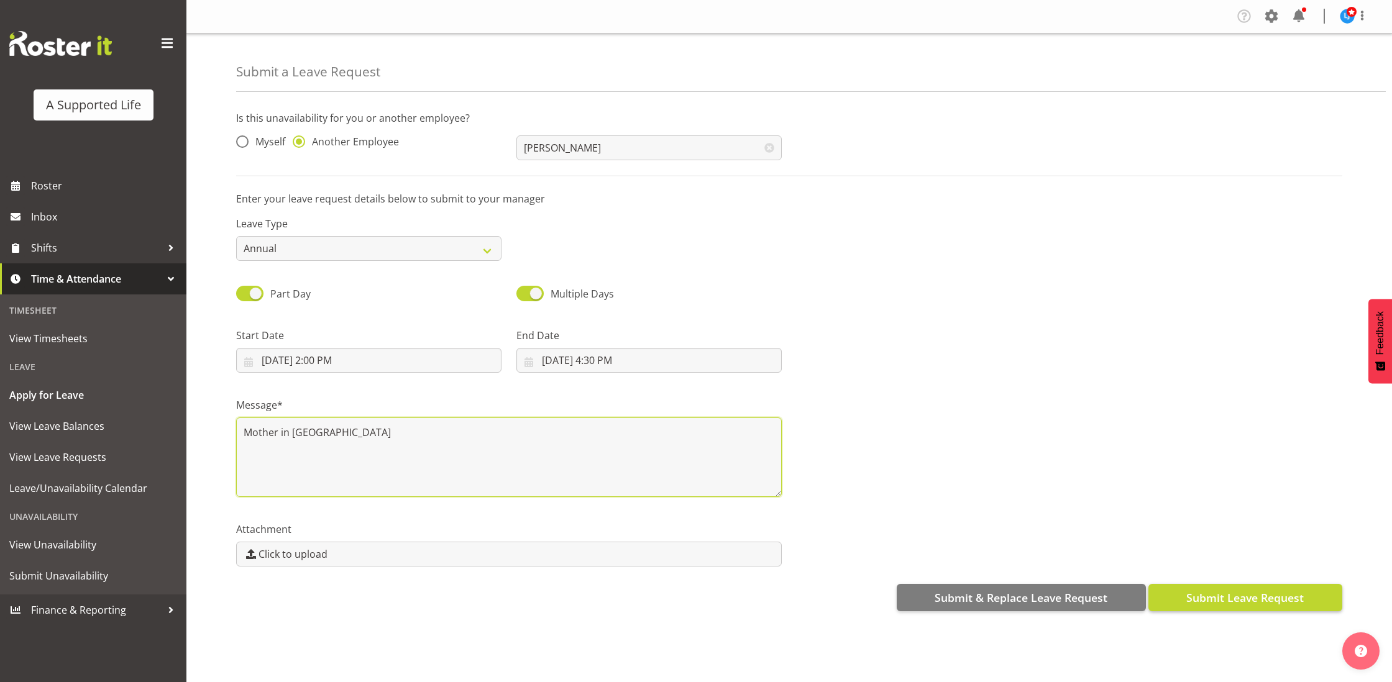
type textarea "Mother in Hospital"
click at [1201, 601] on span "Submit Leave Request" at bounding box center [1244, 598] width 117 height 16
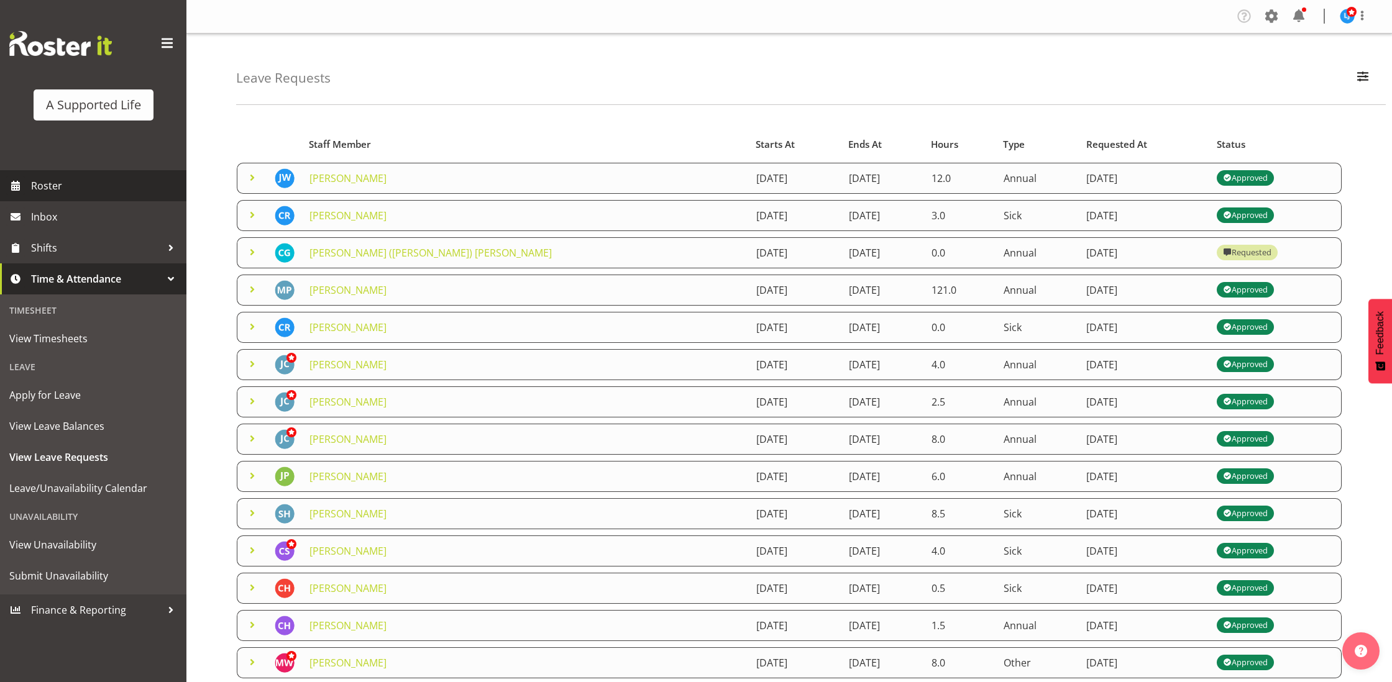
click at [118, 191] on span "Roster" at bounding box center [105, 185] width 149 height 19
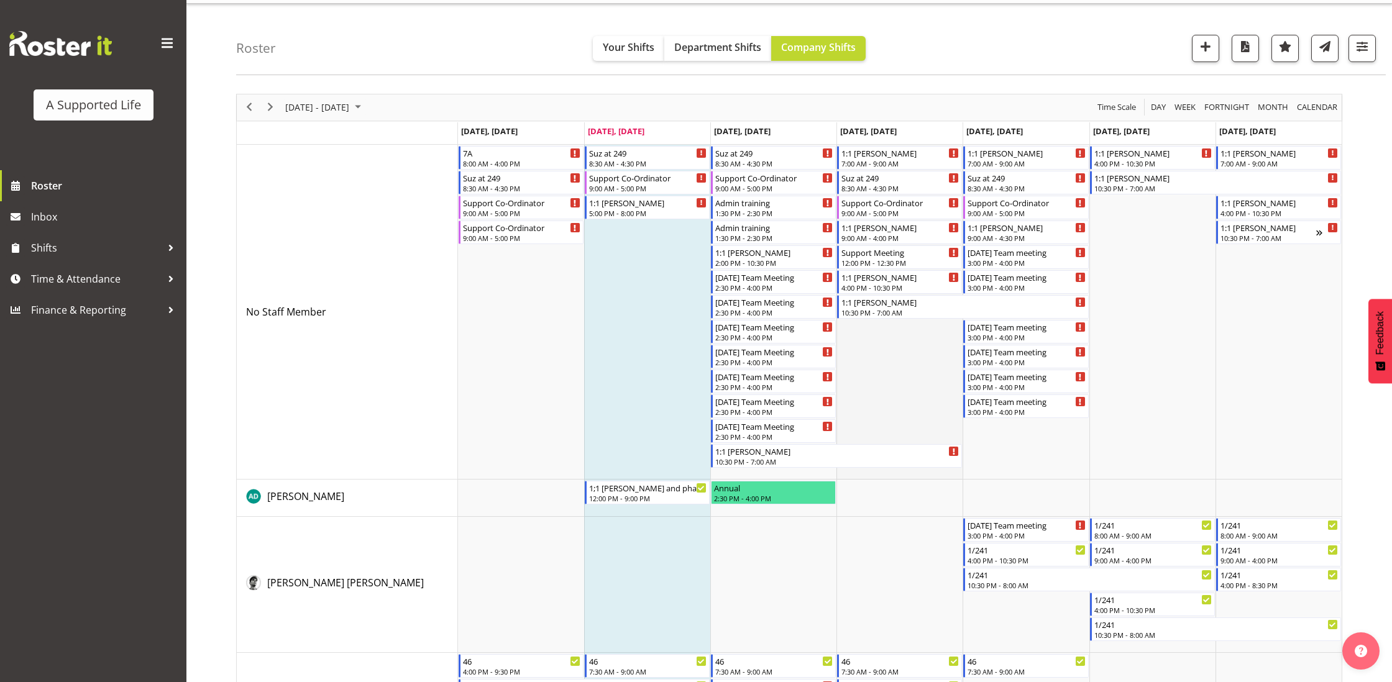
scroll to position [30, 0]
